Goal: Information Seeking & Learning: Find contact information

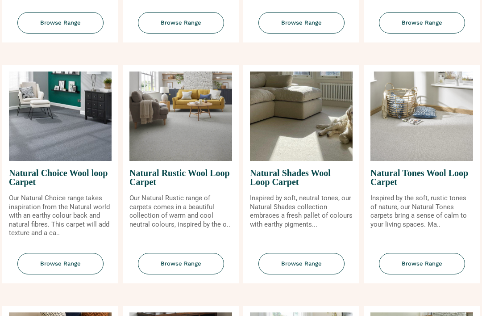
scroll to position [553, 0]
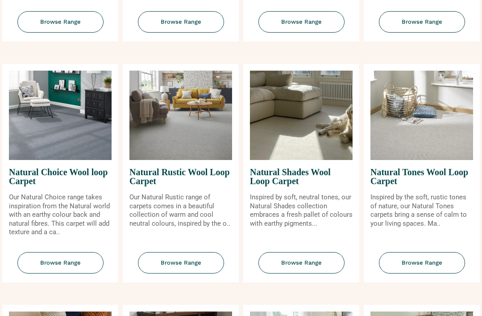
click at [317, 186] on span "Natural Shades Wool Loop Carpet" at bounding box center [301, 176] width 103 height 33
click at [318, 273] on span "Browse Range" at bounding box center [301, 263] width 86 height 22
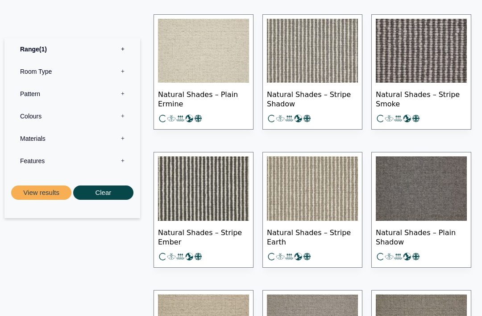
scroll to position [483, 0]
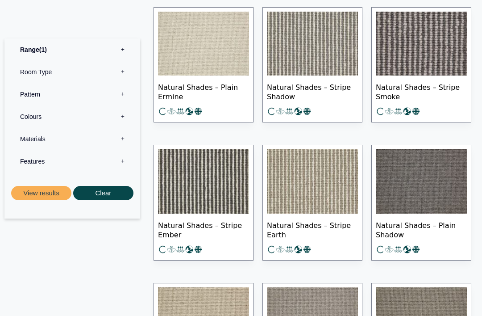
click at [321, 225] on span "Natural Shades – Stripe Earth" at bounding box center [312, 228] width 91 height 31
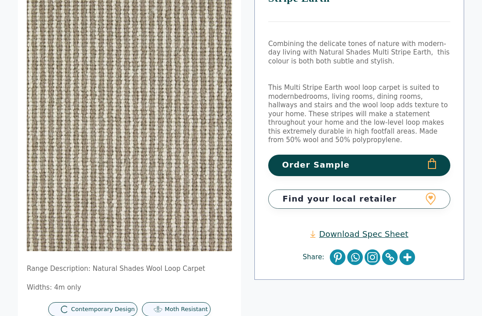
scroll to position [126, 0]
click at [377, 154] on button "Order Sample" at bounding box center [359, 164] width 182 height 21
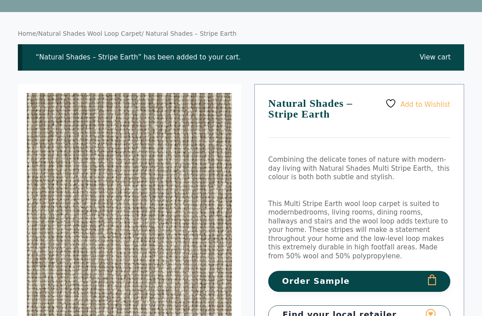
scroll to position [50, 0]
click at [375, 272] on button "Order Sample" at bounding box center [359, 280] width 182 height 21
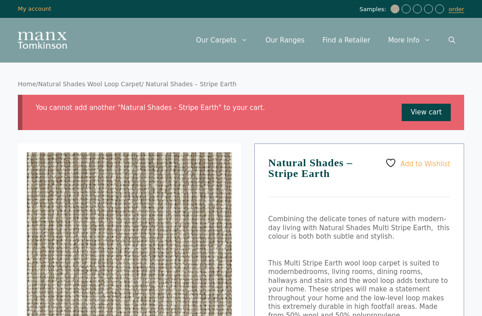
scroll to position [80, 0]
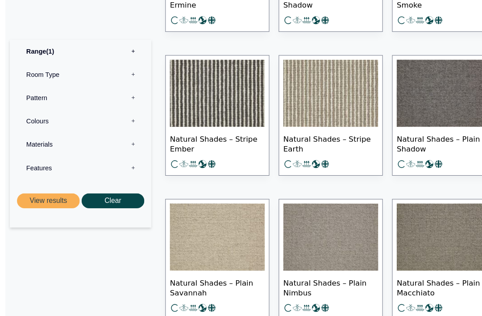
scroll to position [575, 0]
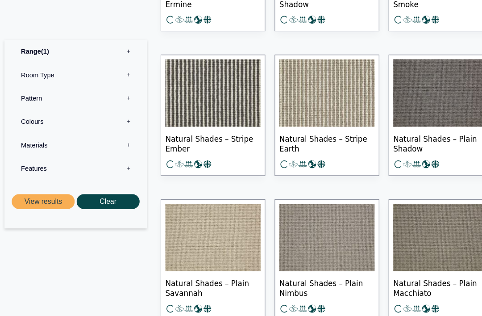
click at [210, 237] on img at bounding box center [203, 227] width 91 height 64
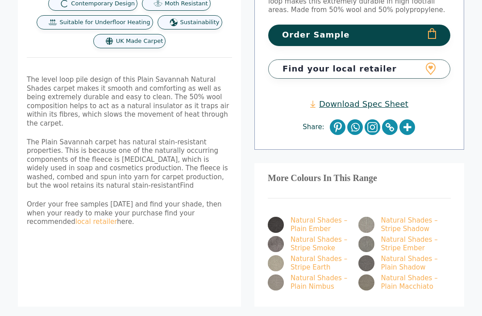
scroll to position [256, 0]
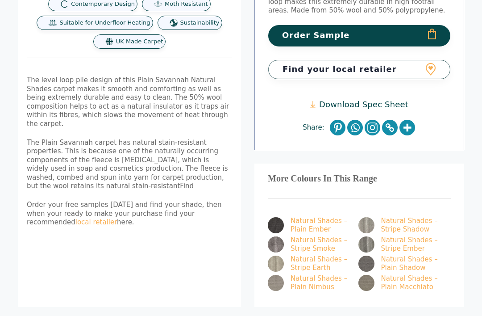
click at [326, 258] on link "Natural Shades – Stripe Earth" at bounding box center [308, 263] width 80 height 17
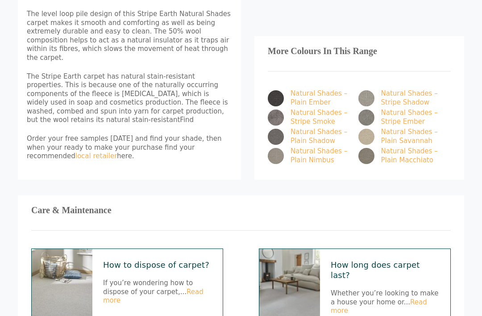
scroll to position [497, 0]
click at [422, 298] on link "Read more" at bounding box center [379, 306] width 96 height 17
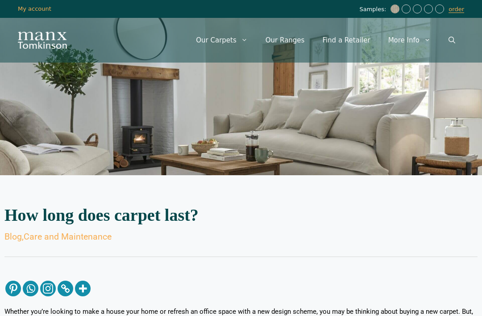
click at [293, 41] on link "Our Ranges" at bounding box center [285, 40] width 57 height 27
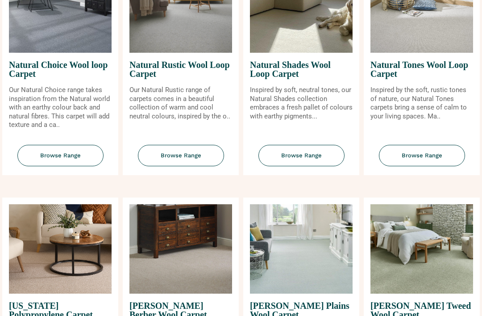
scroll to position [661, 0]
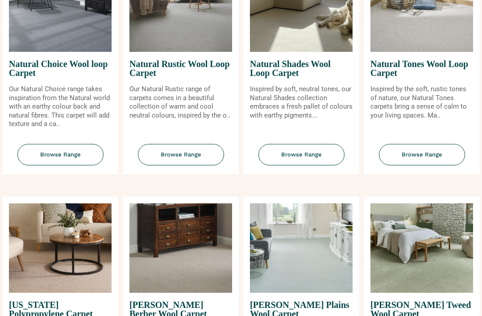
click at [316, 165] on span "Browse Range" at bounding box center [301, 155] width 86 height 22
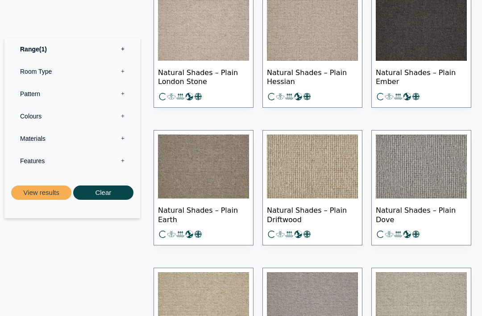
scroll to position [911, 0]
click at [216, 174] on img at bounding box center [203, 166] width 91 height 64
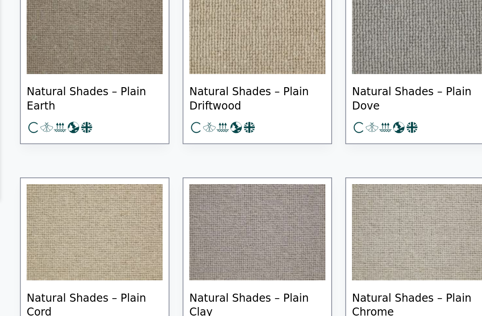
scroll to position [976, 0]
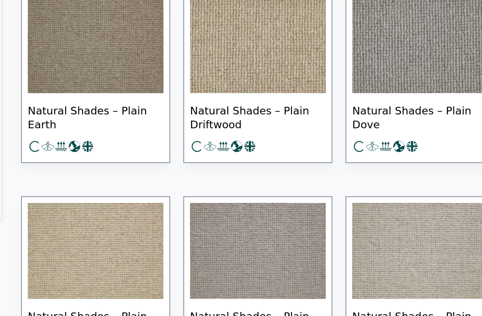
click at [158, 208] on img at bounding box center [203, 240] width 91 height 64
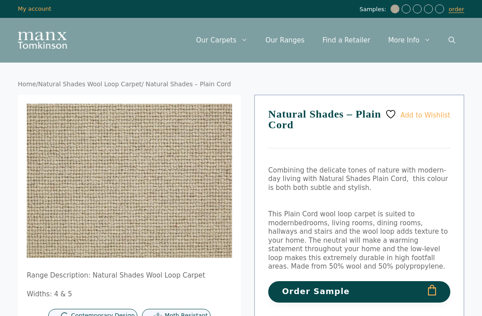
click at [367, 293] on button "Order Sample" at bounding box center [359, 291] width 182 height 21
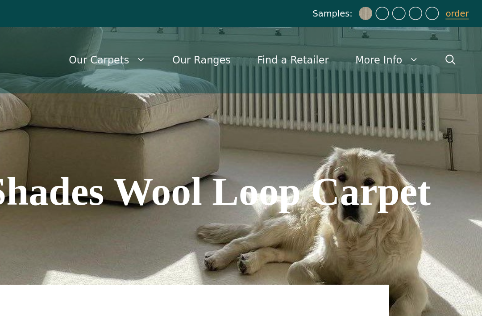
click at [257, 41] on link "Our Ranges" at bounding box center [285, 40] width 57 height 27
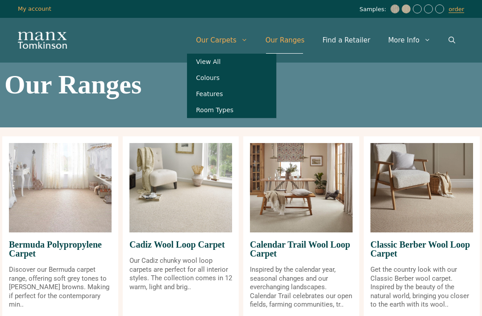
click at [227, 78] on link "Colours" at bounding box center [231, 78] width 89 height 16
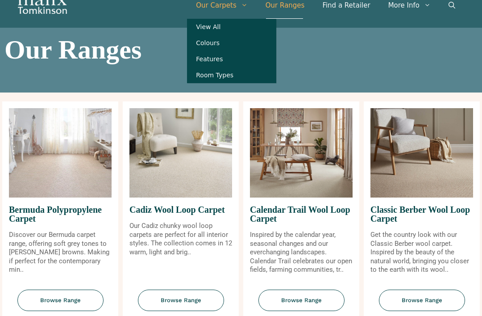
scroll to position [36, 0]
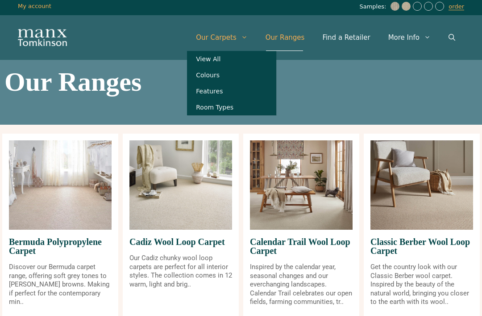
scroll to position [0, 0]
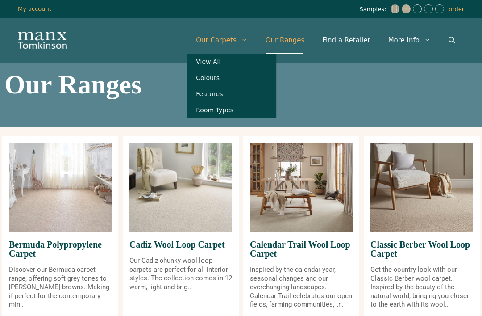
click at [227, 100] on link "Features" at bounding box center [231, 94] width 89 height 16
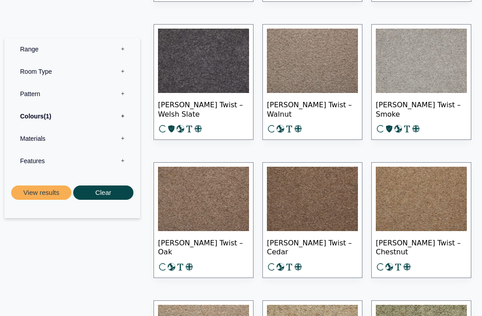
scroll to position [1231, 0]
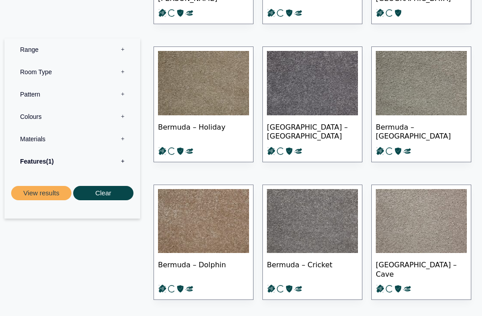
scroll to position [1393, 0]
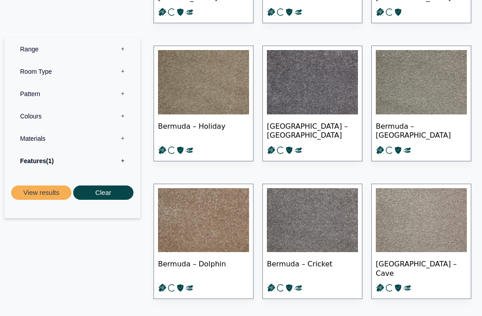
click at [118, 116] on label "Colours 0" at bounding box center [72, 116] width 122 height 22
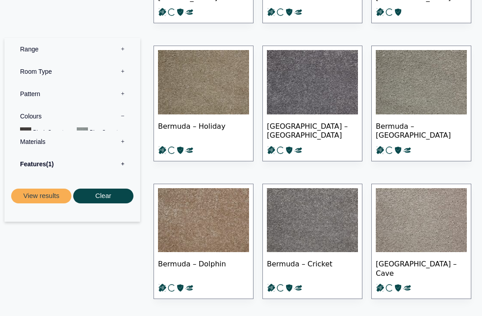
scroll to position [1393, 0]
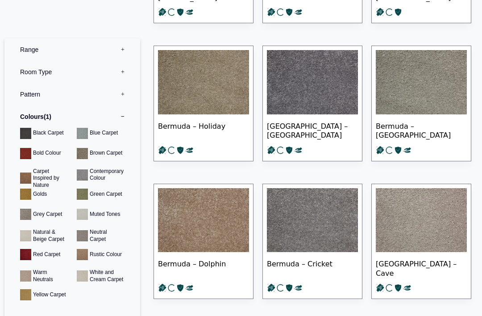
click at [465, 188] on img at bounding box center [421, 220] width 91 height 64
click at [469, 183] on link "Bermuda – Cave" at bounding box center [421, 241] width 100 height 116
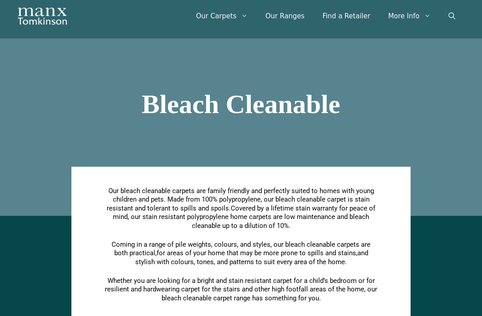
scroll to position [0, 0]
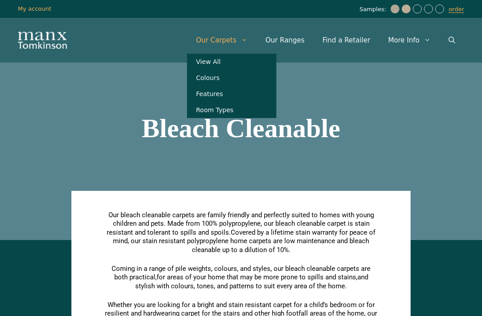
click at [230, 96] on link "Features" at bounding box center [231, 94] width 89 height 16
click at [228, 95] on link "Features" at bounding box center [231, 94] width 89 height 16
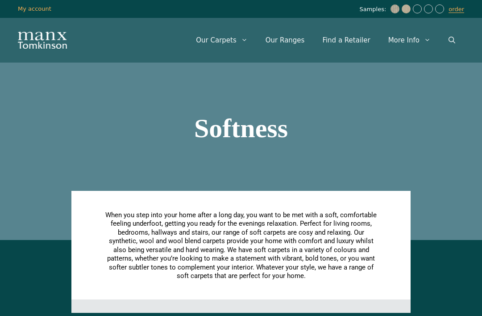
click at [456, 43] on link "Open Search Bar" at bounding box center [452, 40] width 25 height 27
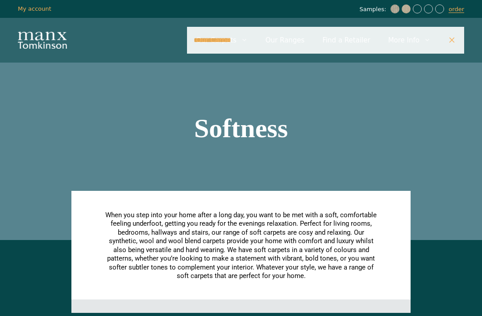
type input "**********"
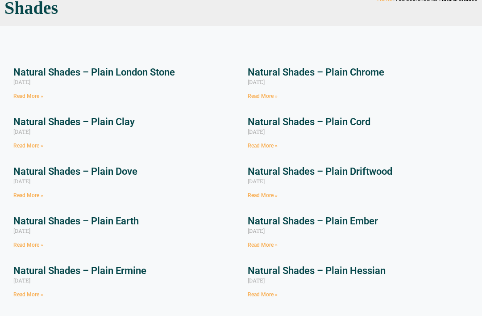
scroll to position [91, 0]
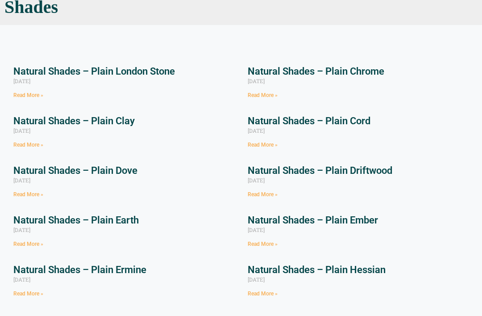
click at [116, 220] on link "Natural Shades – Plain Earth" at bounding box center [75, 220] width 125 height 11
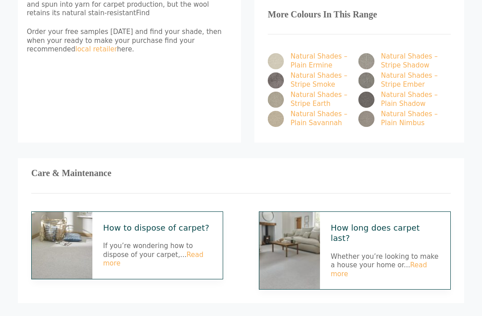
scroll to position [427, 0]
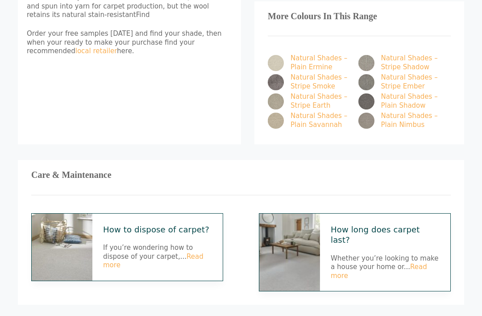
click at [422, 262] on link "Read more" at bounding box center [379, 270] width 96 height 17
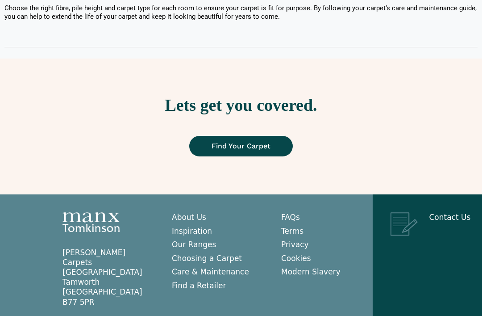
scroll to position [901, 0]
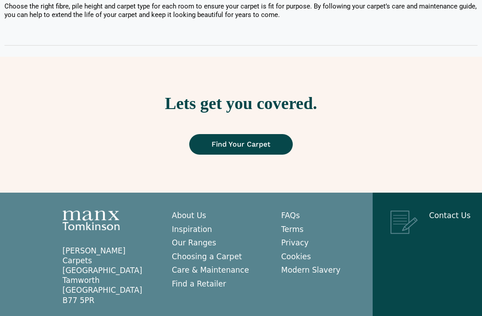
click at [268, 148] on span "Find Your Carpet" at bounding box center [241, 144] width 59 height 7
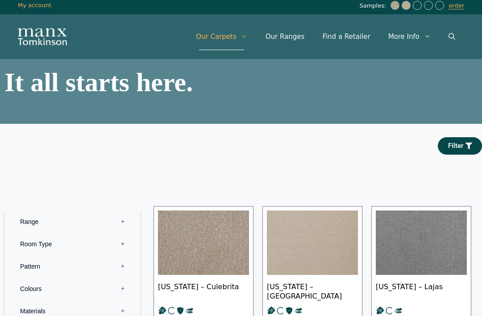
scroll to position [8, 0]
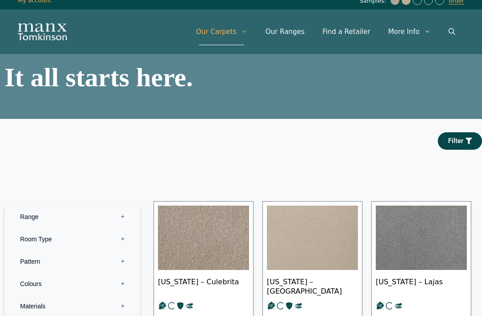
click at [349, 29] on link "Find a Retailer" at bounding box center [346, 31] width 66 height 27
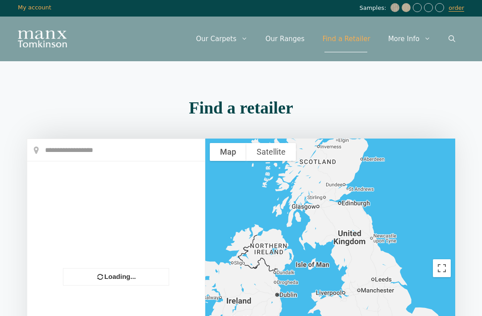
scroll to position [12, 0]
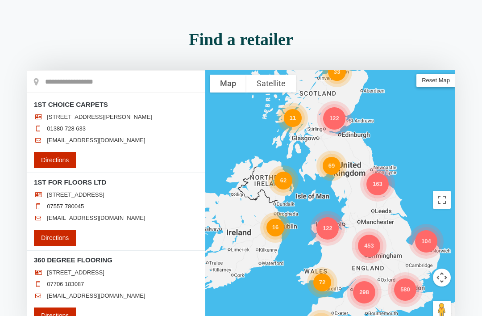
scroll to position [69, 0]
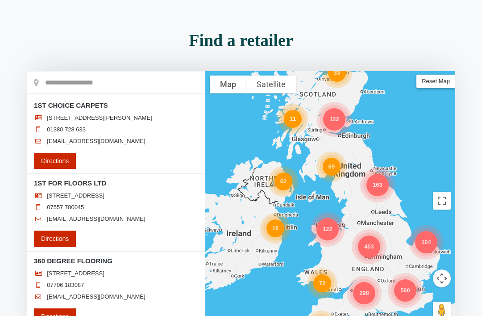
click at [126, 84] on input "text" at bounding box center [116, 82] width 178 height 22
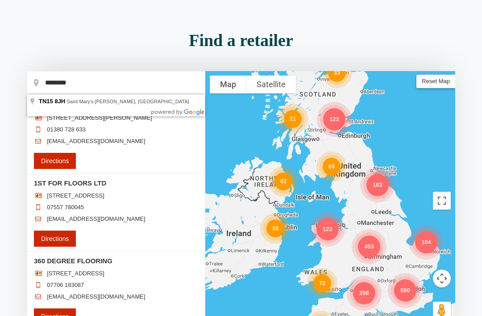
type input "**********"
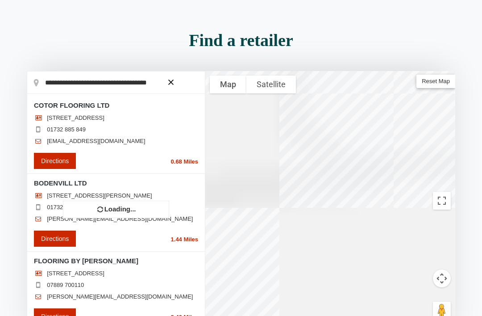
click at [183, 81] on div at bounding box center [116, 200] width 178 height 258
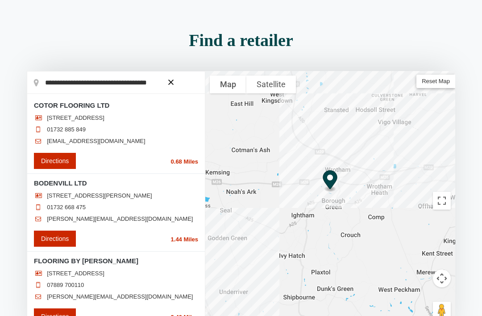
click at [93, 110] on div "COTOR FLOORING LTD [STREET_ADDRESS] 01732 885 849 [EMAIL_ADDRESS][DOMAIN_NAME] …" at bounding box center [116, 134] width 164 height 68
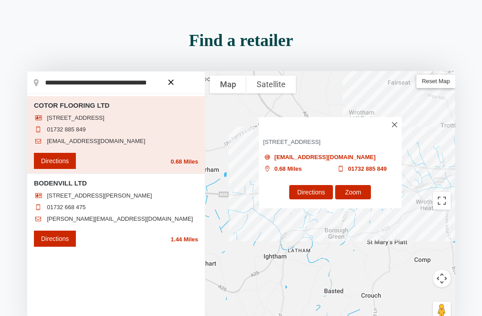
click at [320, 157] on link "[EMAIL_ADDRESS][DOMAIN_NAME]" at bounding box center [324, 157] width 101 height 7
